Goal: Book appointment/travel/reservation

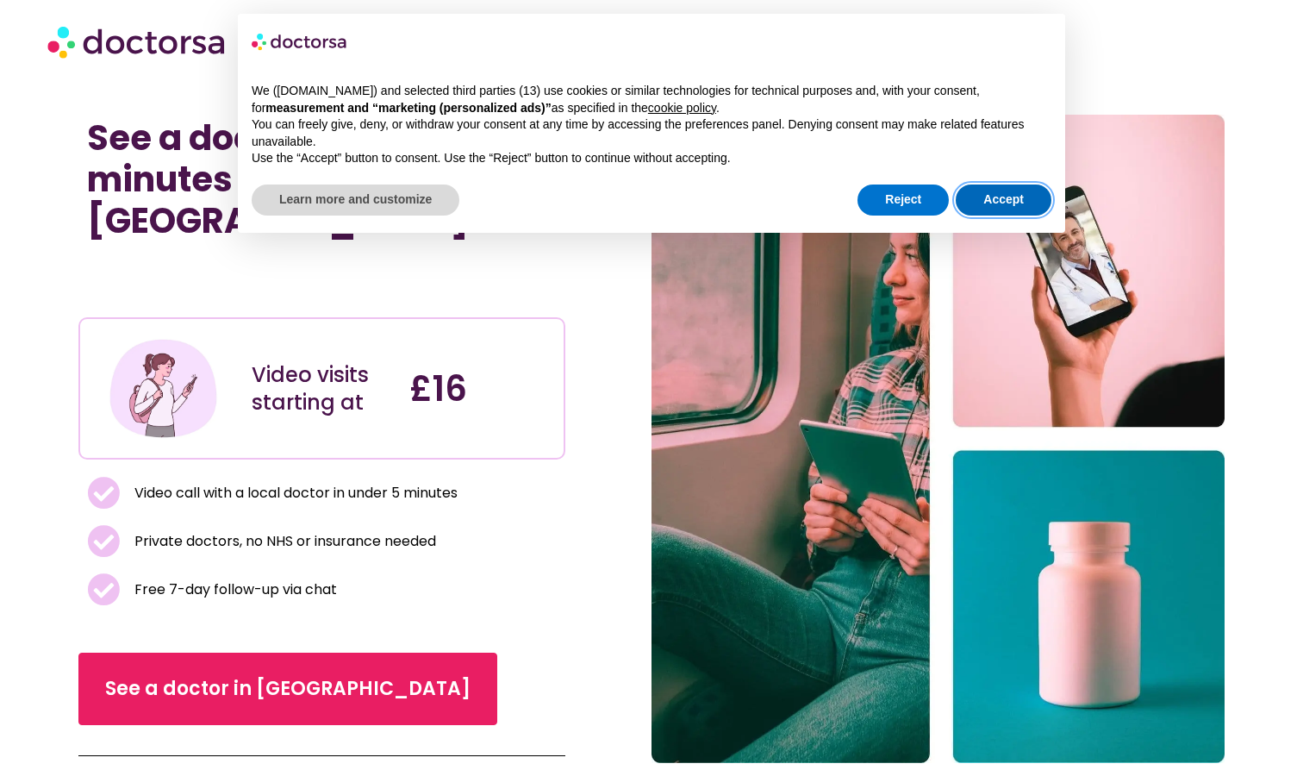
click at [997, 189] on button "Accept" at bounding box center [1004, 199] width 96 height 31
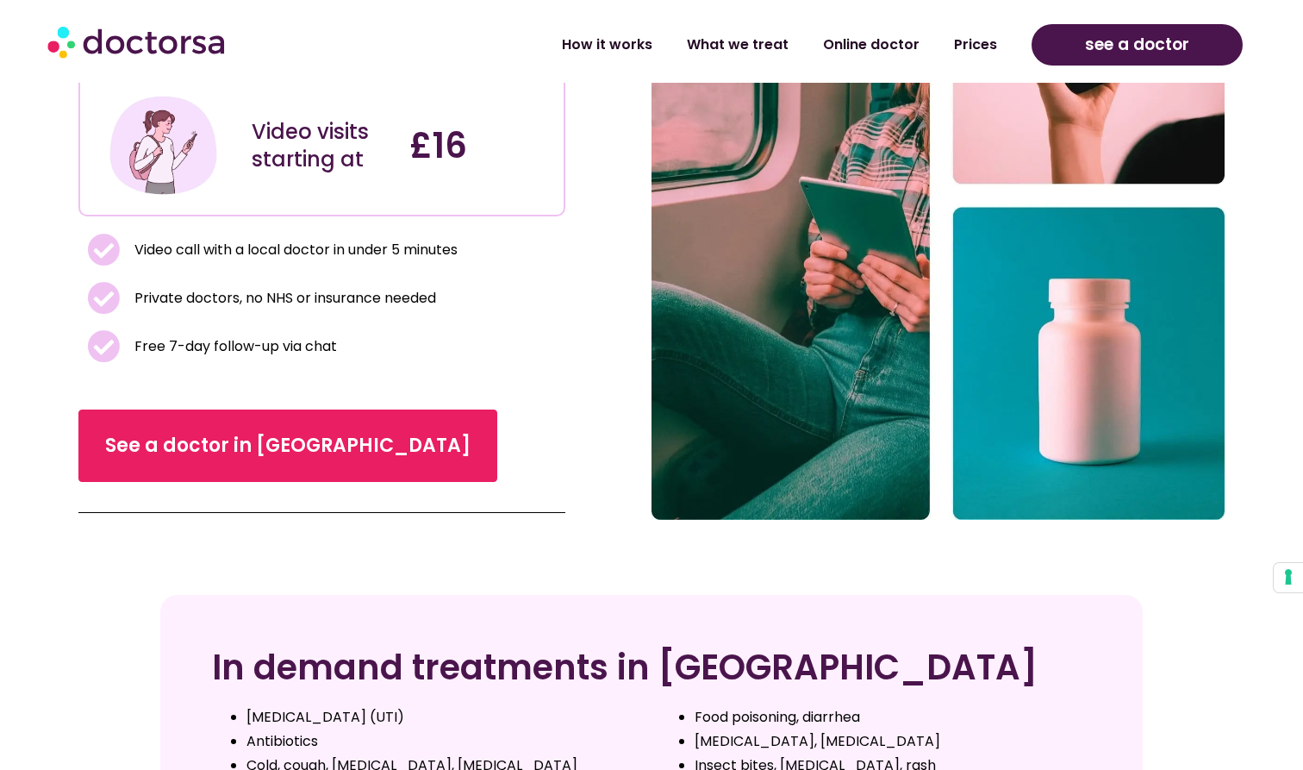
scroll to position [234, 0]
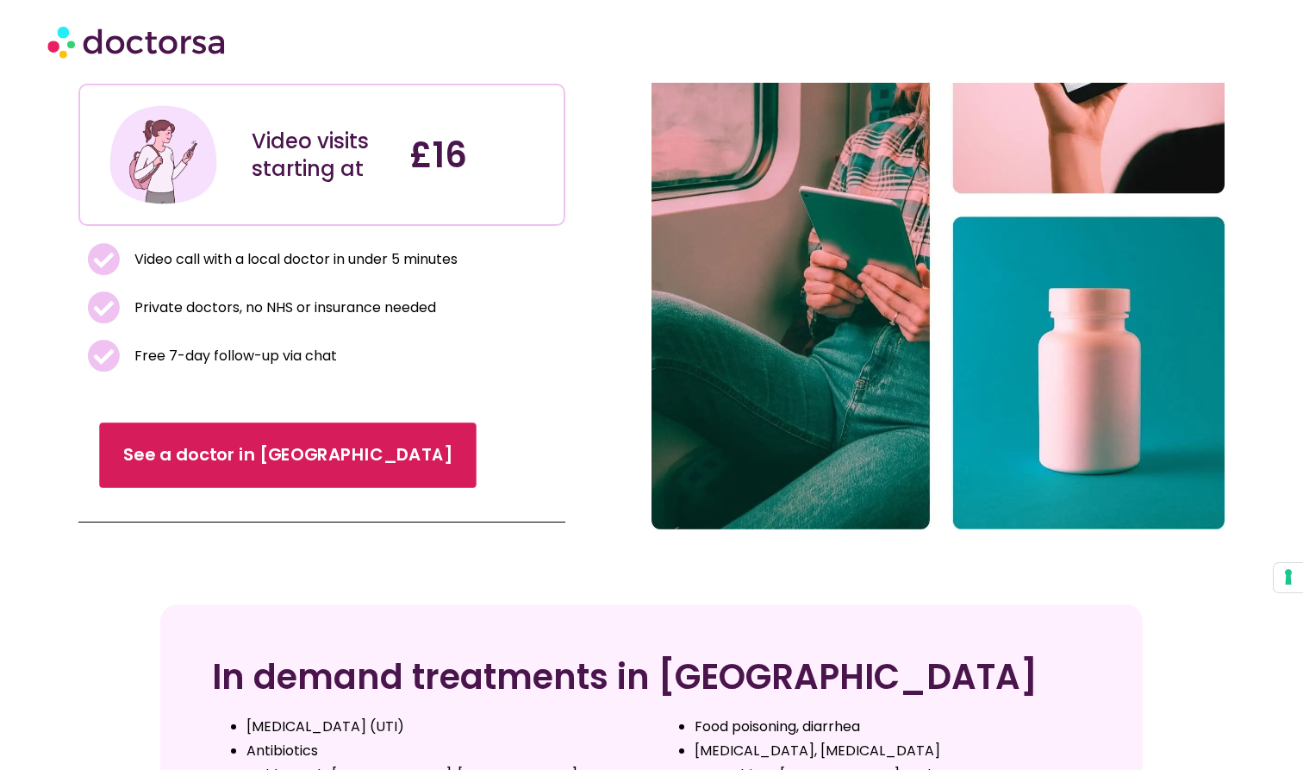
click at [199, 443] on span "See a doctor in UK" at bounding box center [287, 455] width 329 height 25
click at [177, 443] on span "See a doctor in UK" at bounding box center [287, 455] width 329 height 25
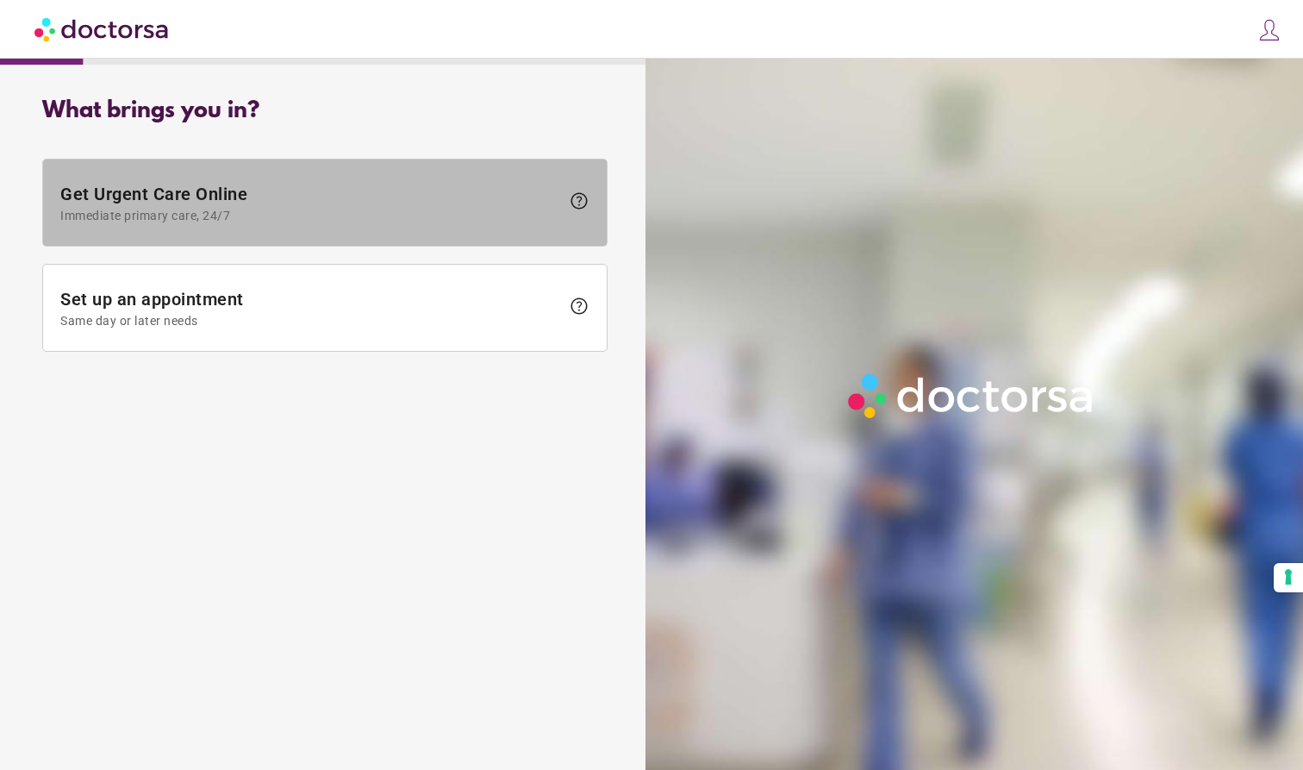
click at [534, 203] on span "Get Urgent Care Online Immediate primary care, 24/7" at bounding box center [310, 203] width 500 height 39
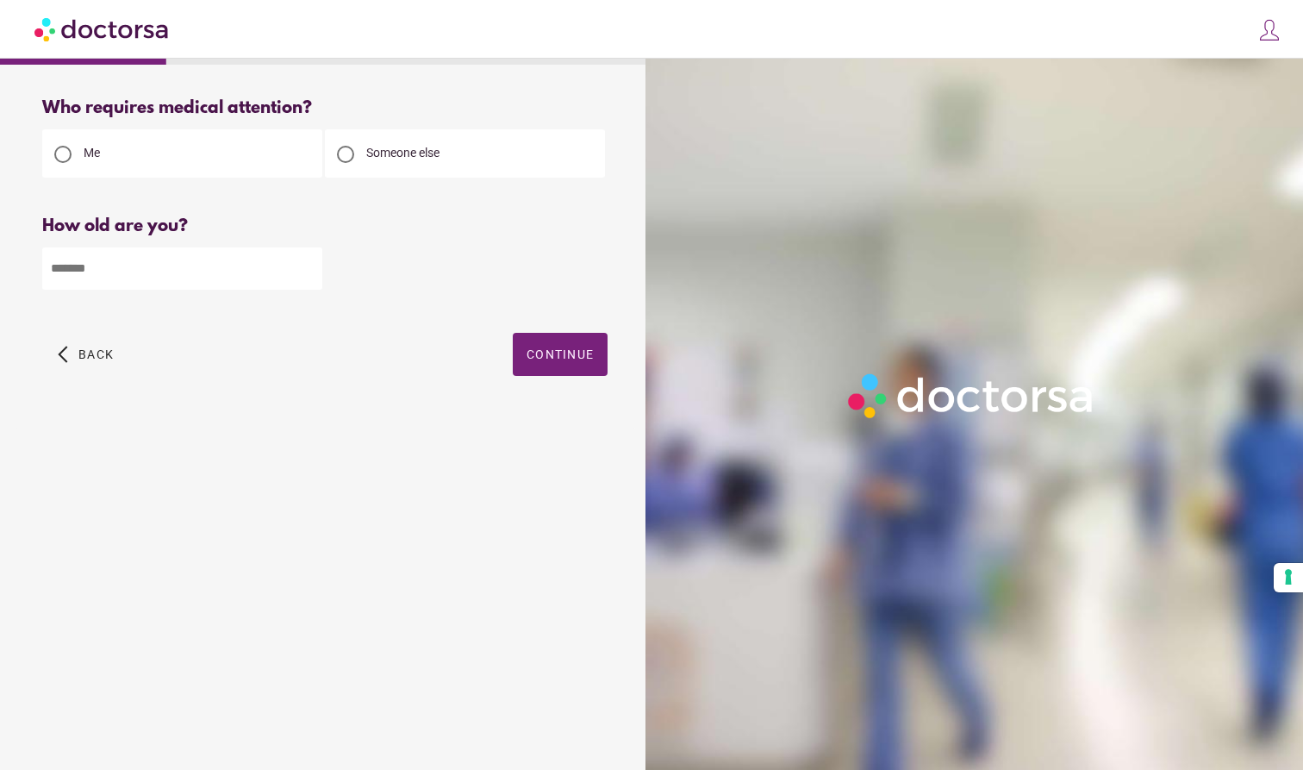
click at [130, 284] on input "number" at bounding box center [182, 268] width 280 height 42
type input "**"
click at [535, 353] on span "Continue" at bounding box center [560, 354] width 67 height 14
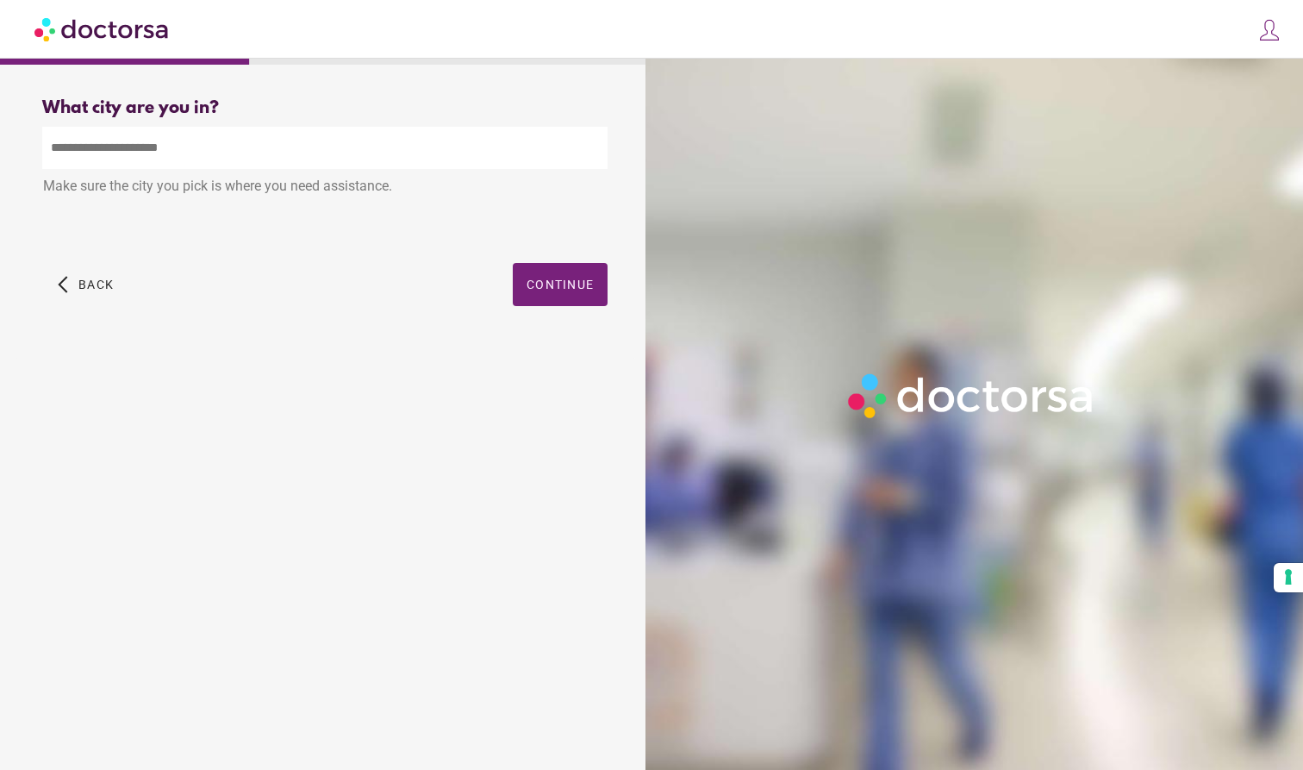
click at [224, 155] on input "text" at bounding box center [324, 148] width 565 height 42
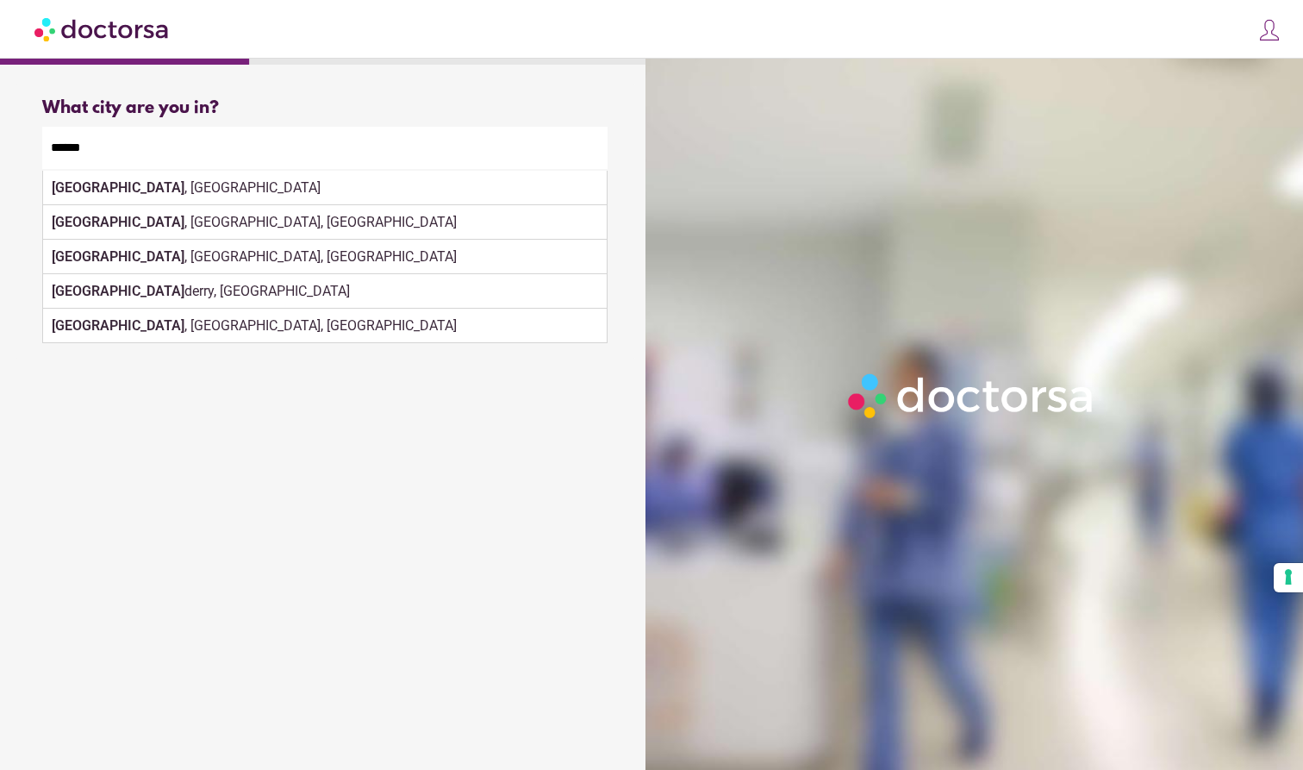
drag, startPoint x: 76, startPoint y: 178, endPoint x: 90, endPoint y: 191, distance: 18.9
click at [90, 191] on div "Make sure the city you pick is where you need assistance." at bounding box center [324, 188] width 565 height 38
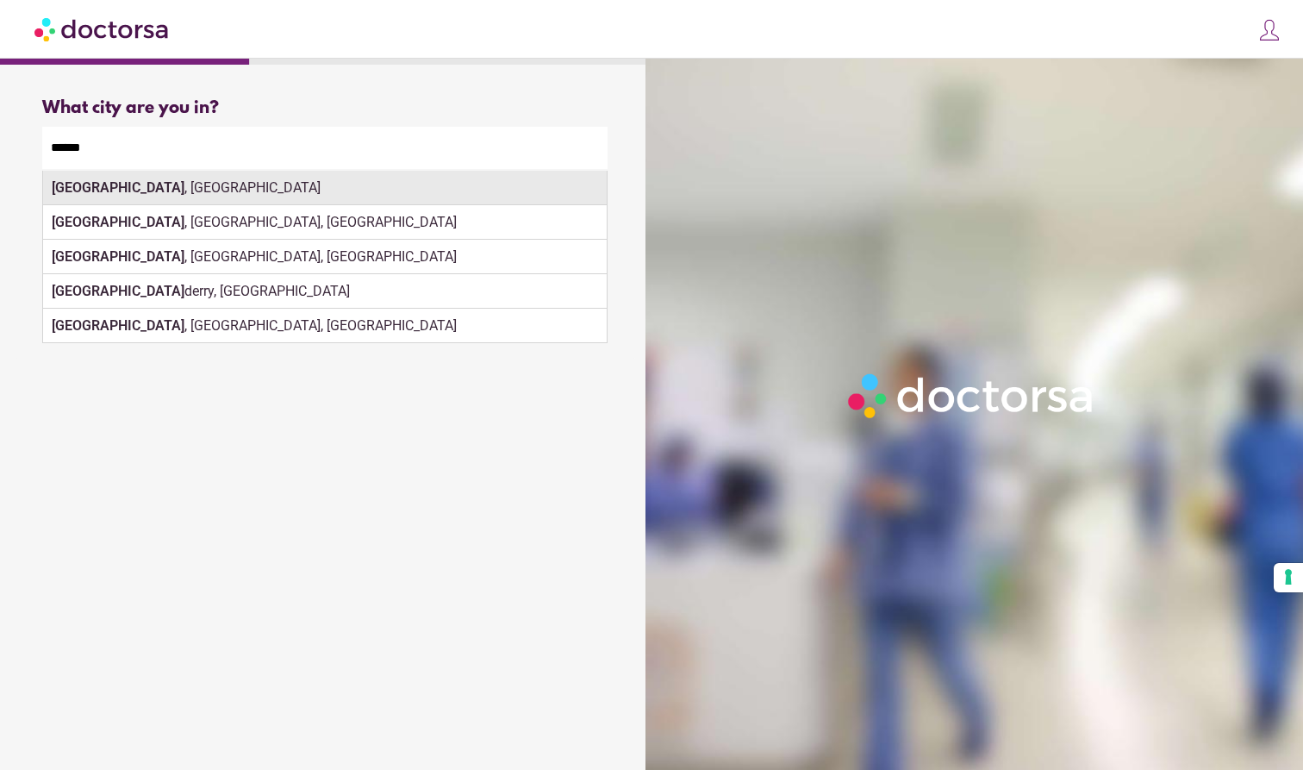
click at [169, 189] on div "[GEOGRAPHIC_DATA] , [GEOGRAPHIC_DATA]" at bounding box center [325, 188] width 564 height 34
type input "**********"
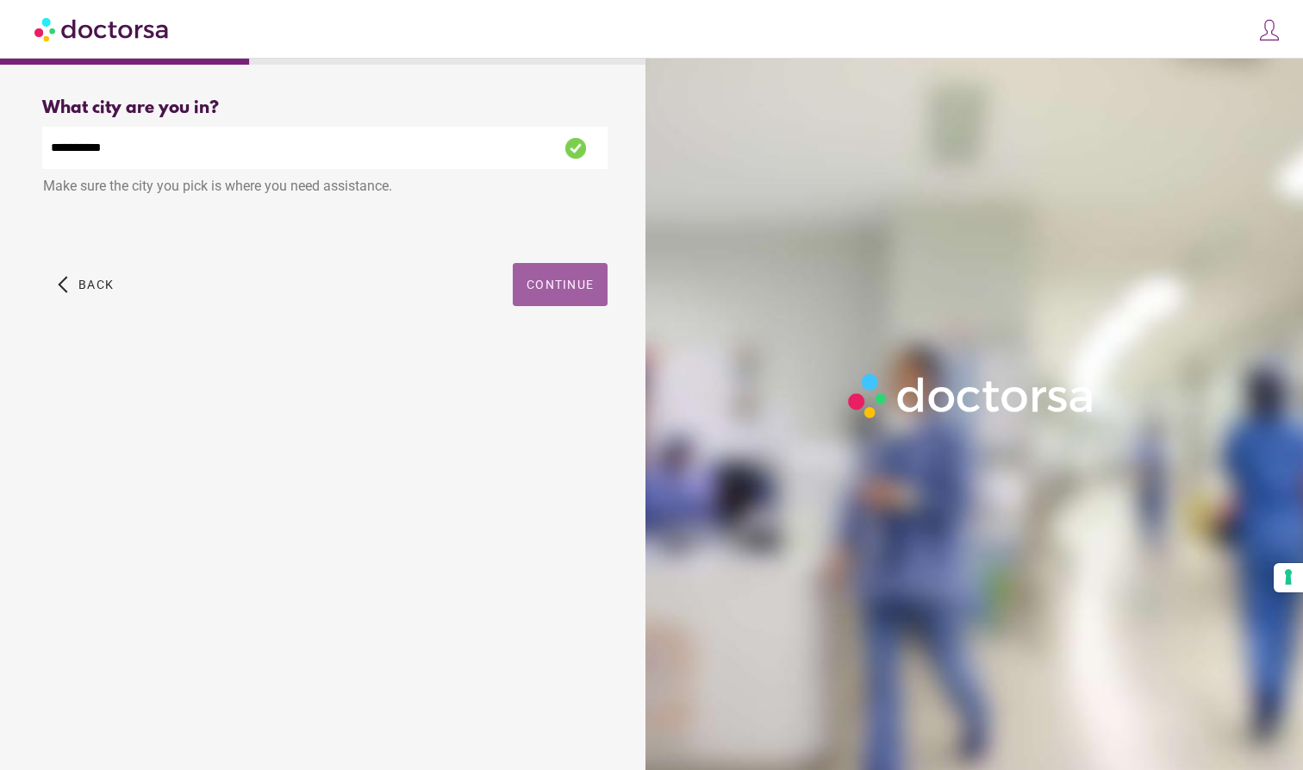
click at [555, 287] on span "Continue" at bounding box center [560, 285] width 67 height 14
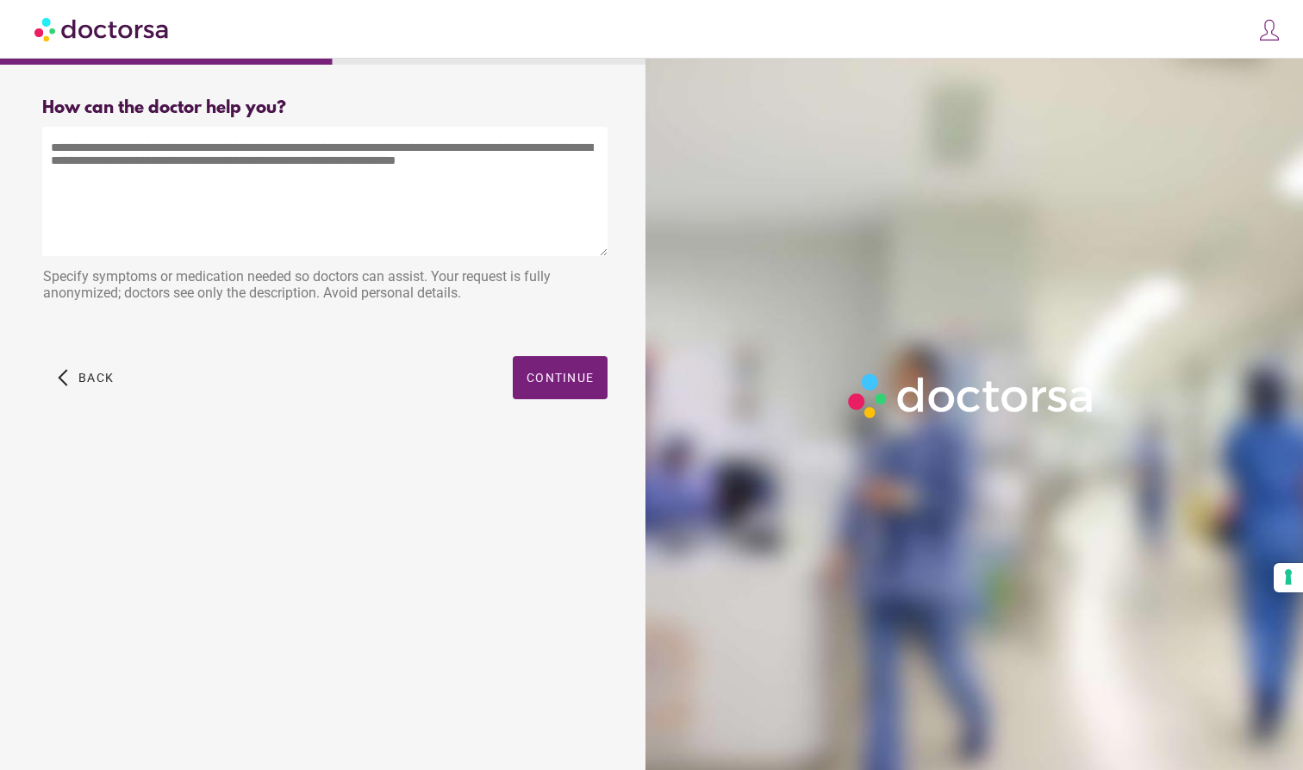
click at [326, 180] on textarea at bounding box center [324, 191] width 565 height 129
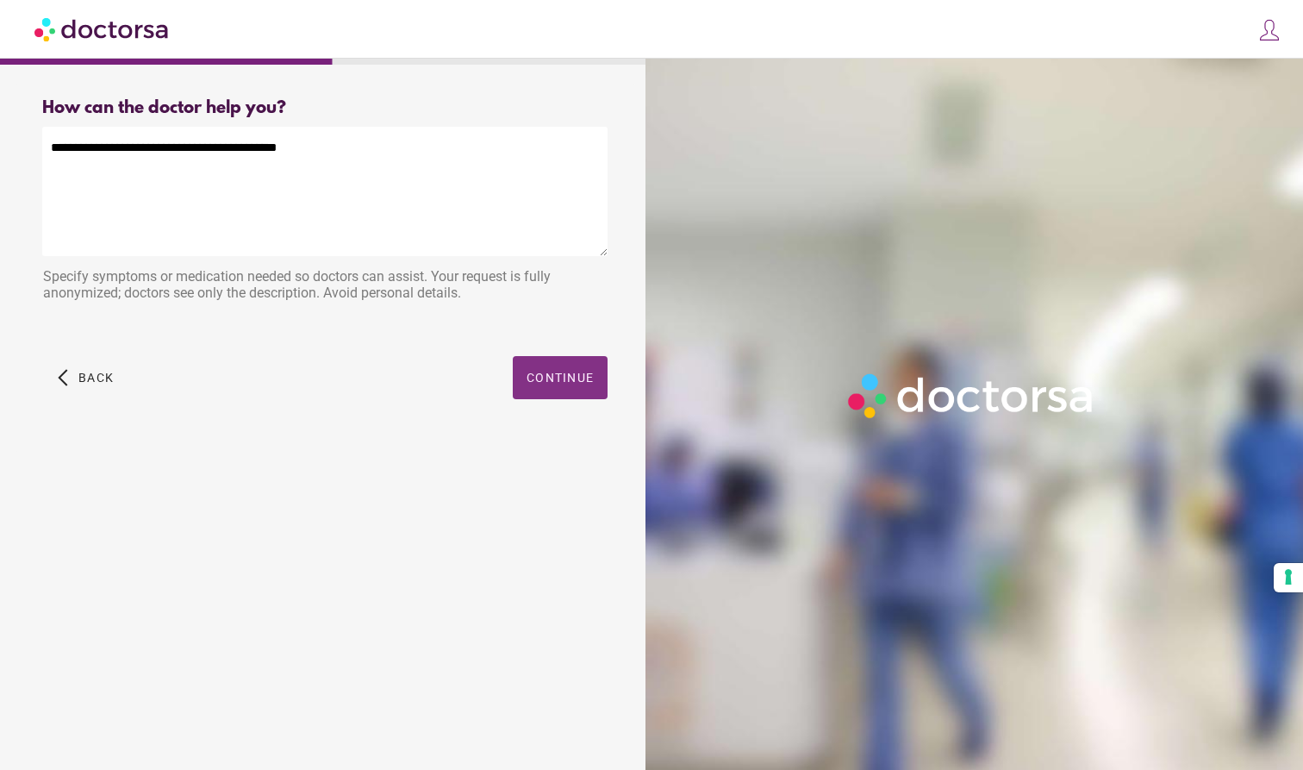
type textarea "**********"
click at [559, 378] on span "Continue" at bounding box center [560, 378] width 67 height 14
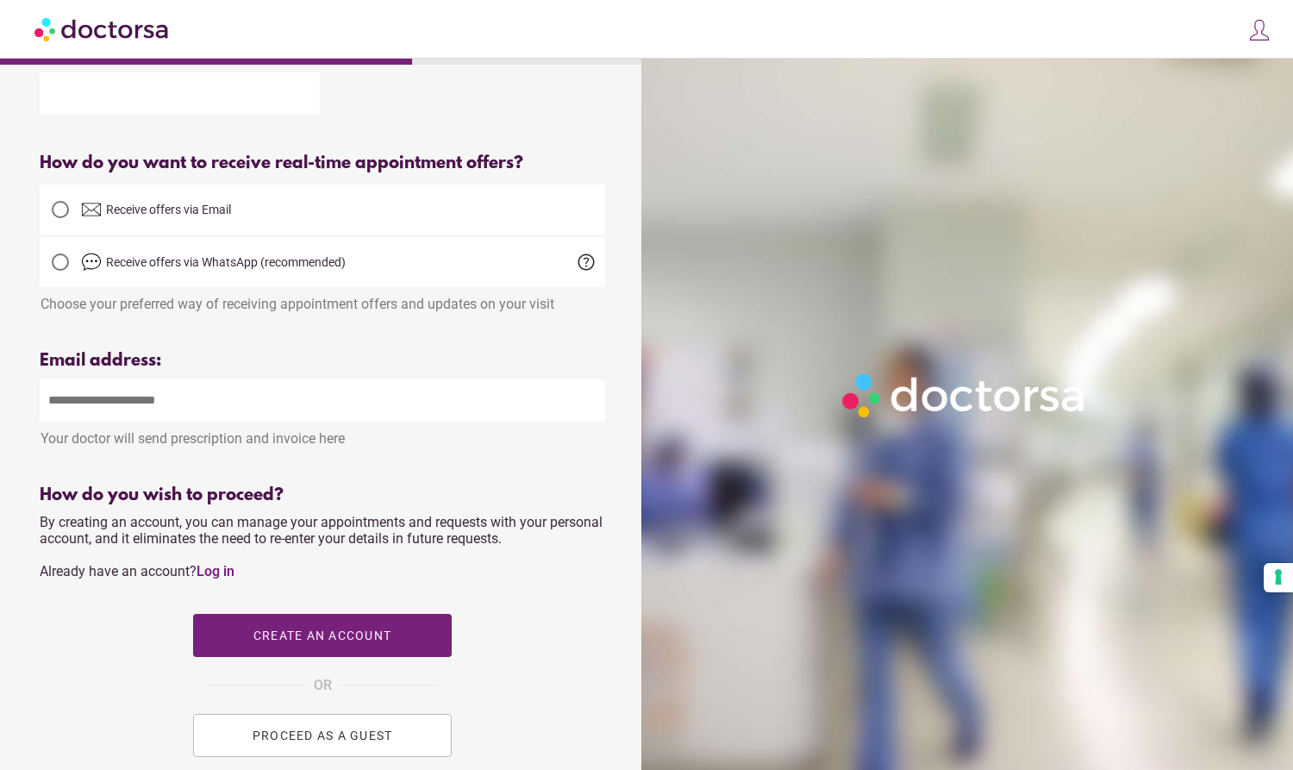
scroll to position [343, 0]
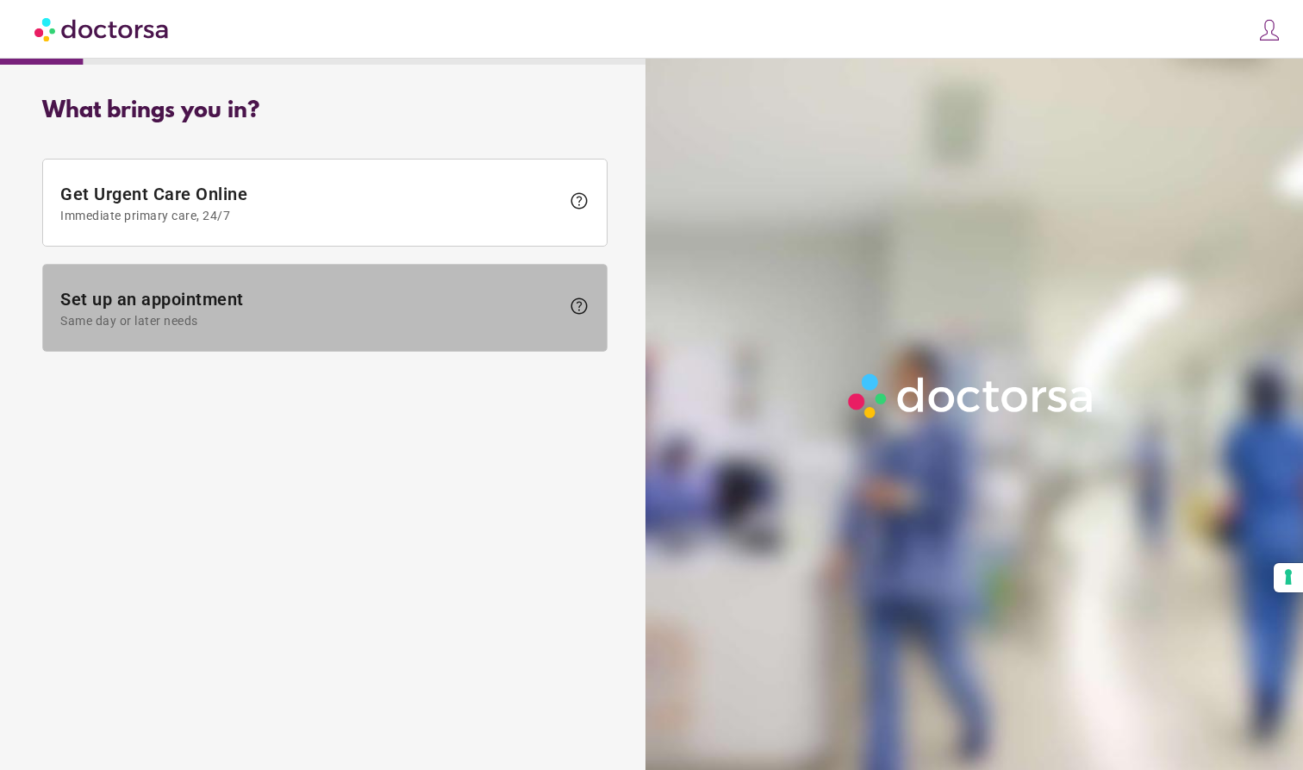
click at [265, 309] on span "Set up an appointment Same day or later needs" at bounding box center [310, 308] width 500 height 39
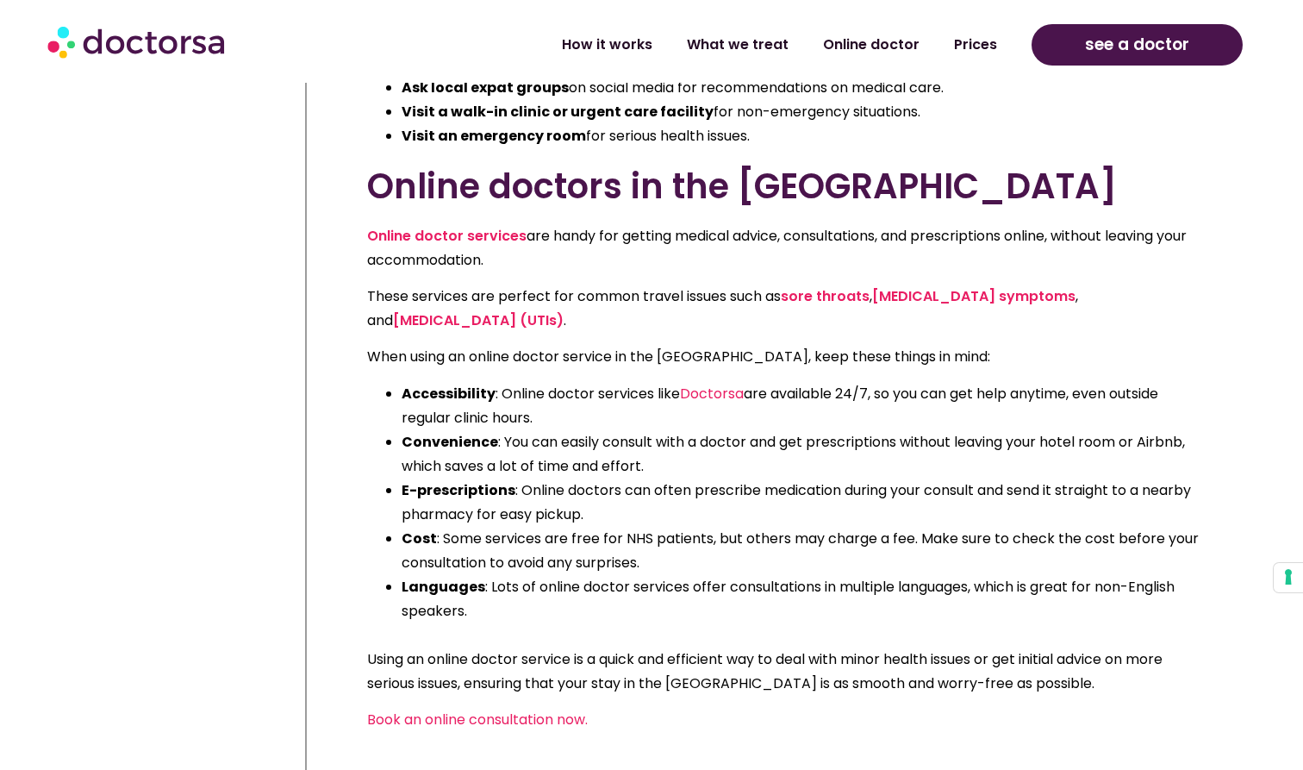
scroll to position [962, 0]
